Goal: Book appointment/travel/reservation

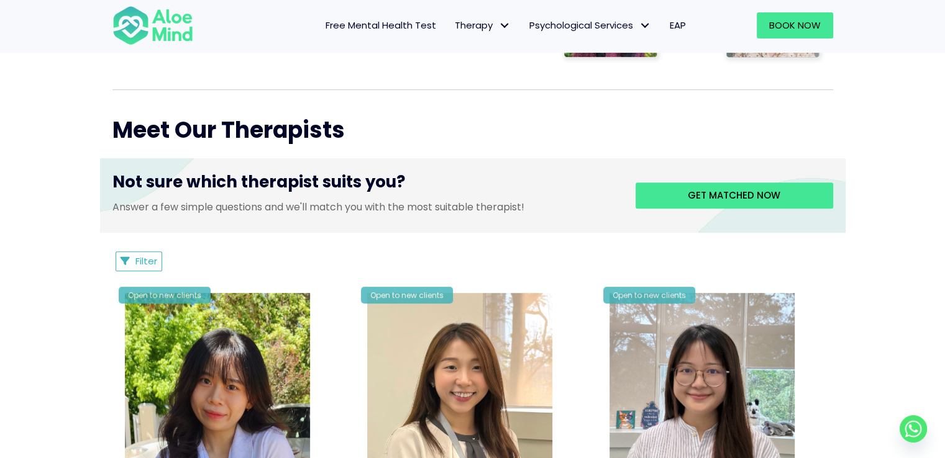
scroll to position [435, 0]
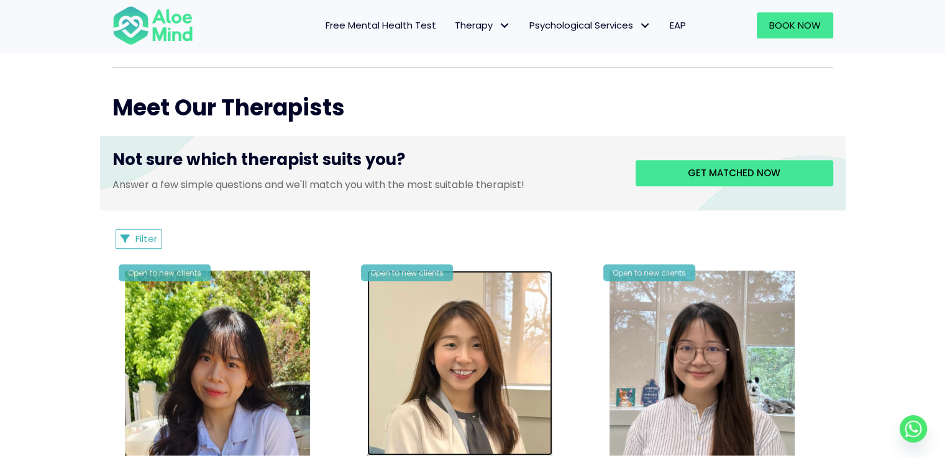
click at [492, 312] on img at bounding box center [459, 363] width 185 height 185
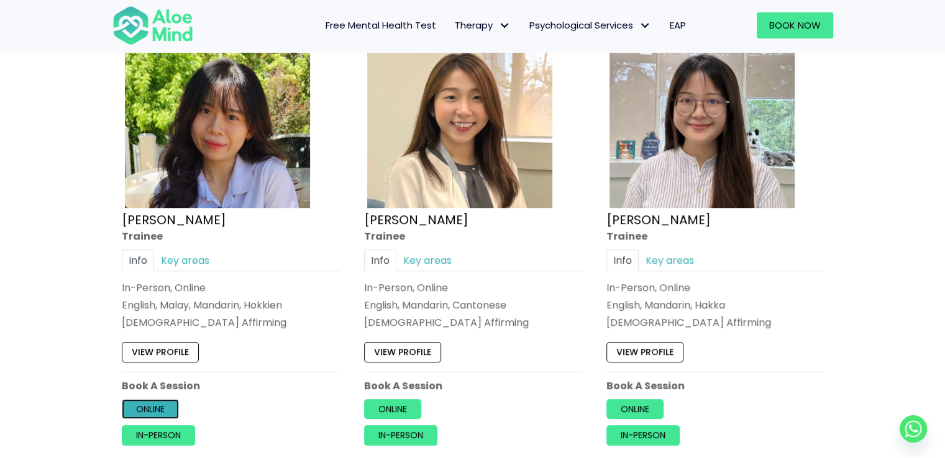
click at [147, 401] on link "Online" at bounding box center [150, 409] width 57 height 20
click at [628, 411] on link "Online" at bounding box center [634, 409] width 57 height 20
click at [338, 89] on div "Open to new clients Christie Trainee Info Key areas In-Person, Online English, …" at bounding box center [230, 233] width 236 height 445
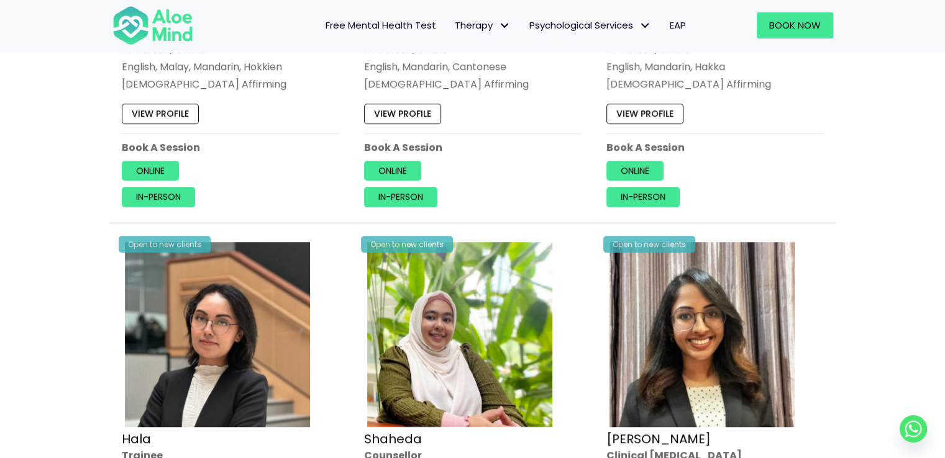
scroll to position [931, 0]
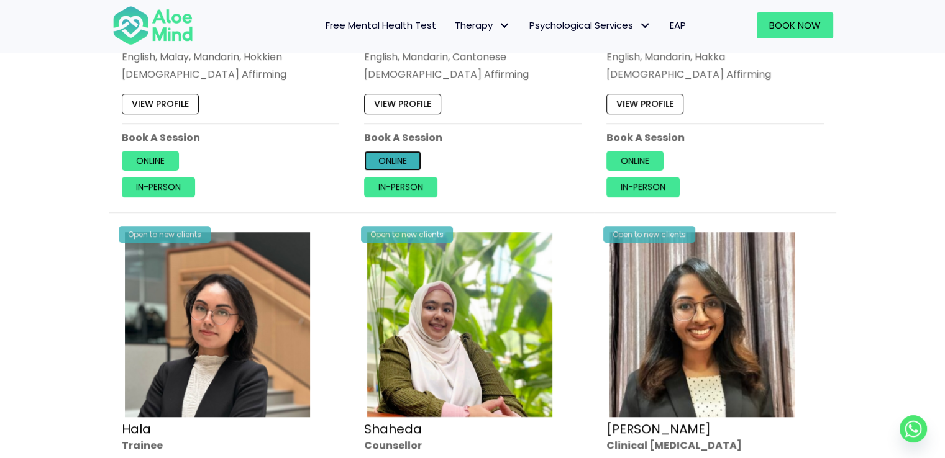
click at [386, 169] on link "Online" at bounding box center [392, 161] width 57 height 20
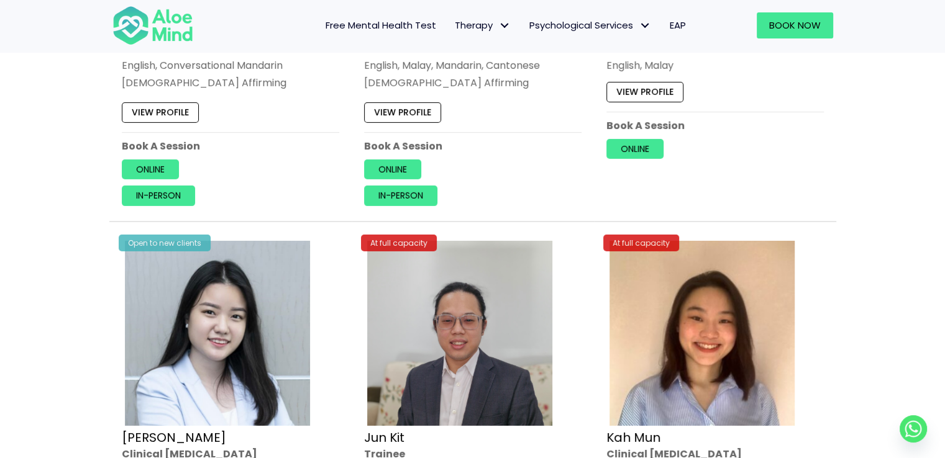
scroll to position [4347, 0]
